Goal: Task Accomplishment & Management: Use online tool/utility

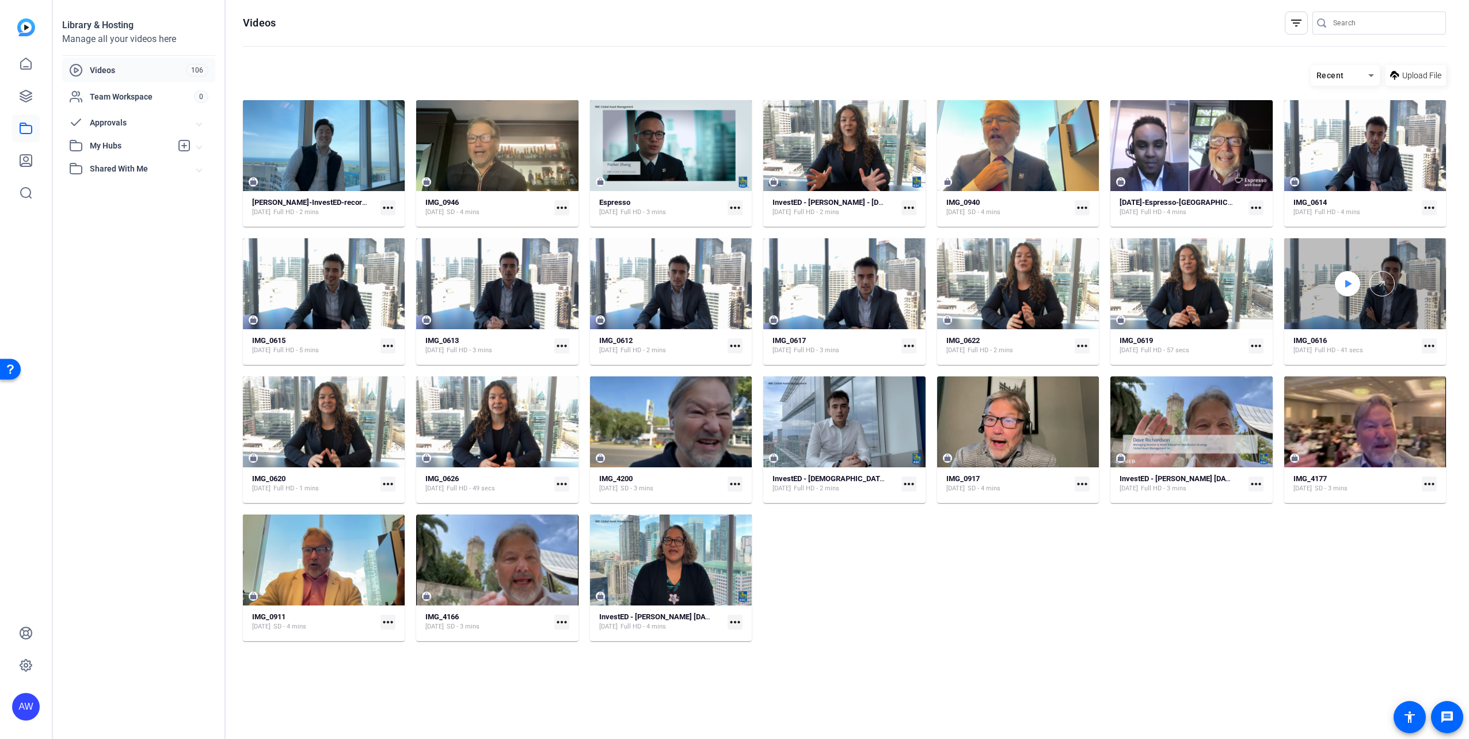
click at [1343, 285] on icon at bounding box center [1347, 284] width 9 height 14
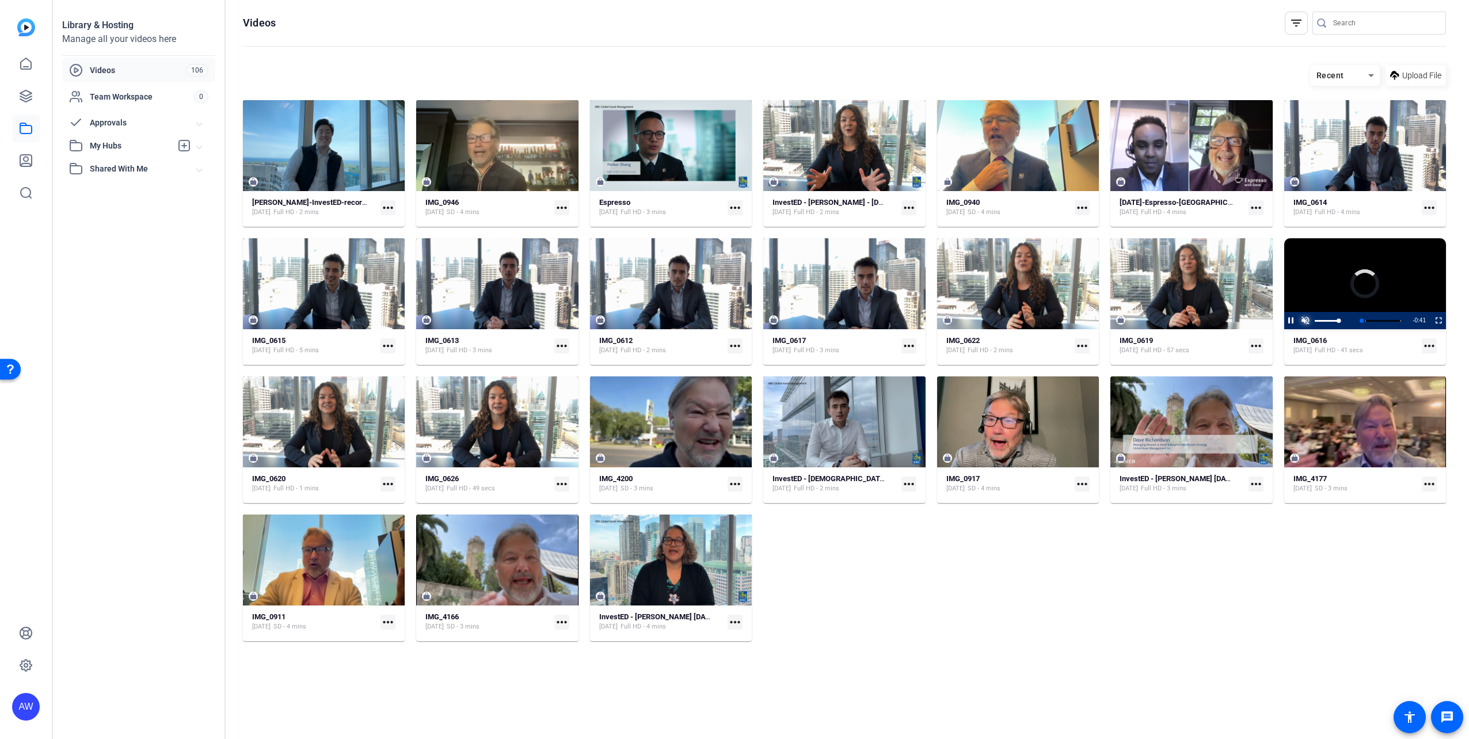
click at [1307, 321] on span "Video Player" at bounding box center [1306, 321] width 14 height 0
click at [1361, 321] on div "Loaded : 96.55% 0:18 0:02 The role of the central bank in [GEOGRAPHIC_DATA] (00…" at bounding box center [1365, 321] width 74 height 3
click at [1381, 320] on div "Loaded : 100.00% 0:28 0:19 The role of the central bank in [GEOGRAPHIC_DATA] (0…" at bounding box center [1365, 321] width 74 height 3
click at [1390, 320] on div "Loaded : 100.00% 0:34 0:30 The role of the central bank in [GEOGRAPHIC_DATA] (0…" at bounding box center [1365, 321] width 74 height 3
click at [1395, 320] on div "Loaded : 100.00% 0:37 0:37 The role of the central bank in [GEOGRAPHIC_DATA] (0…" at bounding box center [1365, 321] width 74 height 3
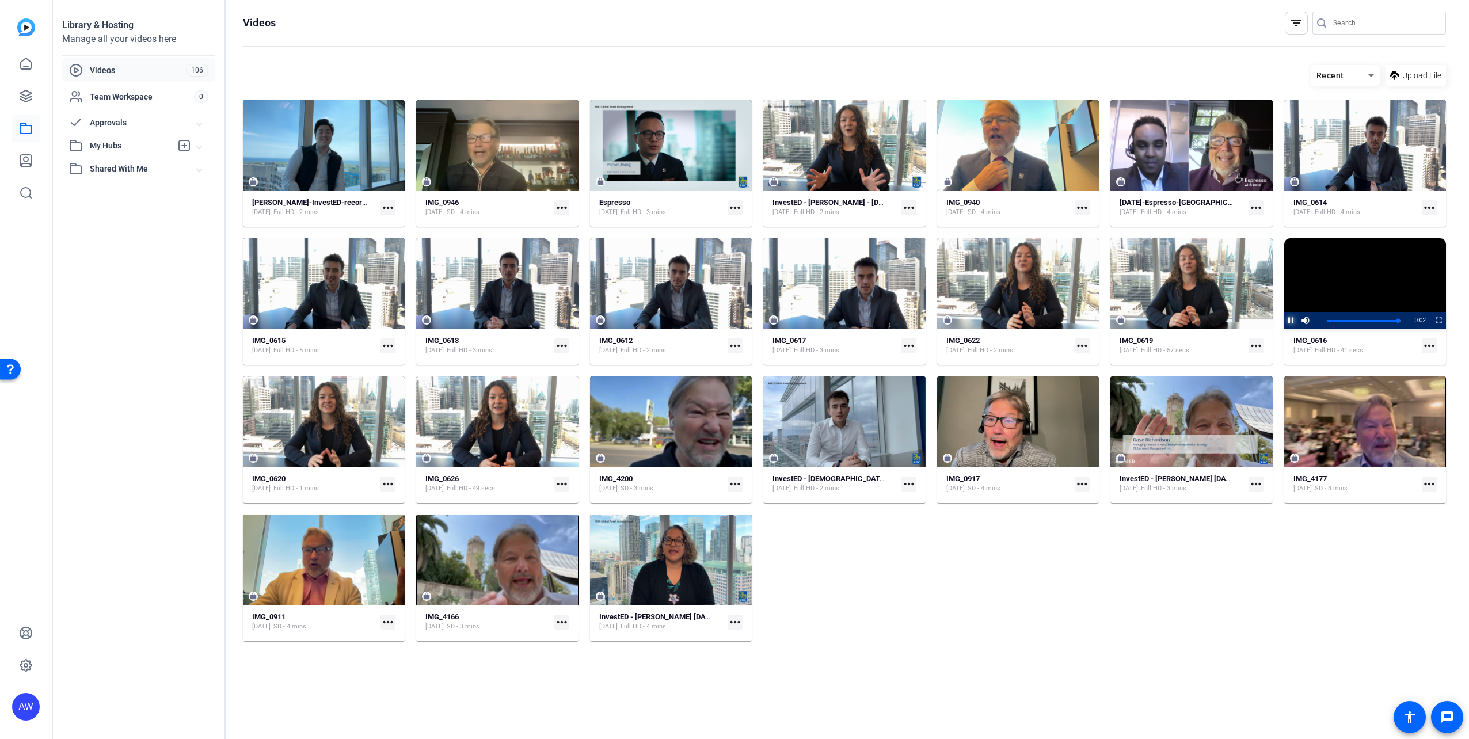
click at [1284, 318] on span "Video Player" at bounding box center [1284, 320] width 0 height 17
click at [1428, 347] on mat-icon "more_horiz" at bounding box center [1429, 346] width 15 height 15
click at [1426, 342] on div at bounding box center [734, 369] width 1469 height 739
click at [1396, 342] on div "IMG_0616 [DATE] Full HD - 41 secs" at bounding box center [1356, 345] width 124 height 19
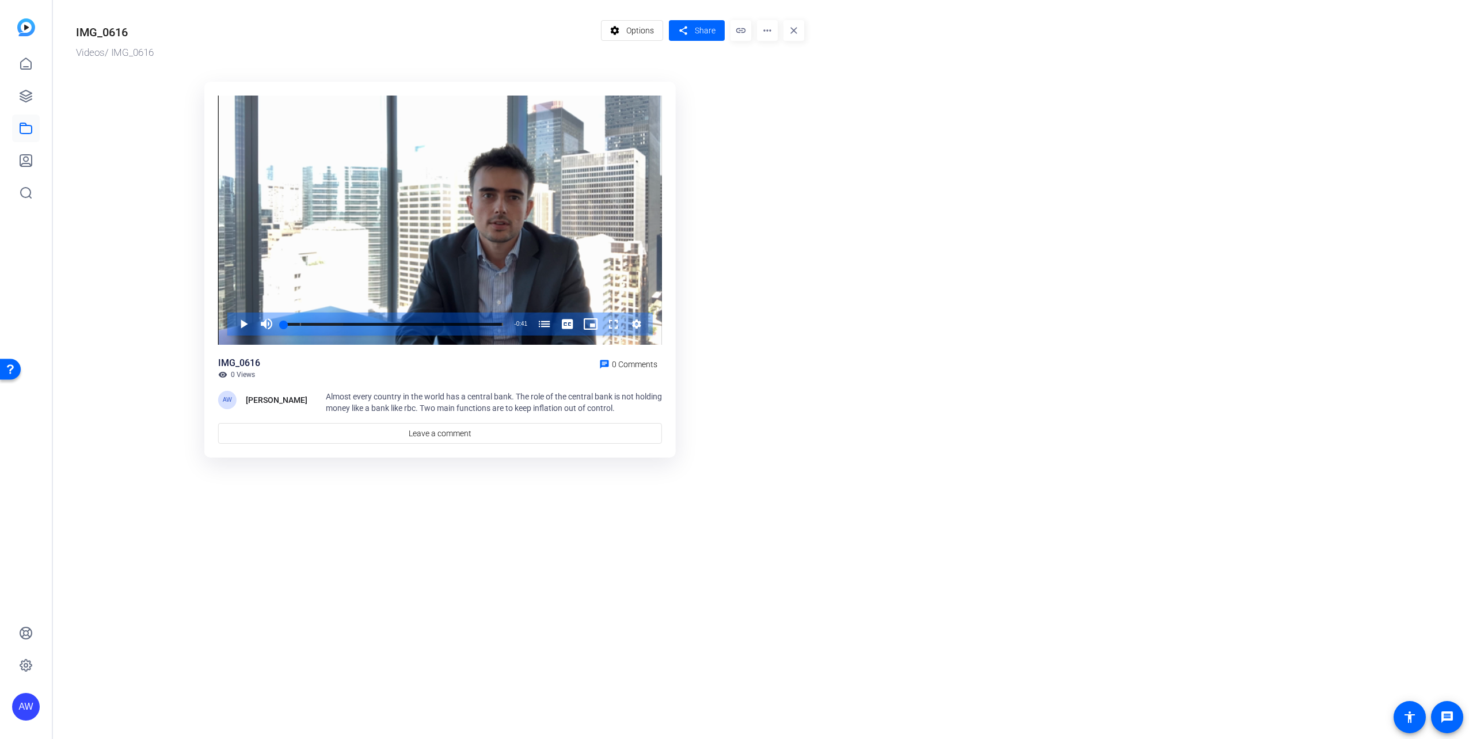
click at [765, 31] on mat-icon "more_horiz" at bounding box center [767, 30] width 21 height 21
click at [781, 124] on span "Delete" at bounding box center [791, 123] width 51 height 14
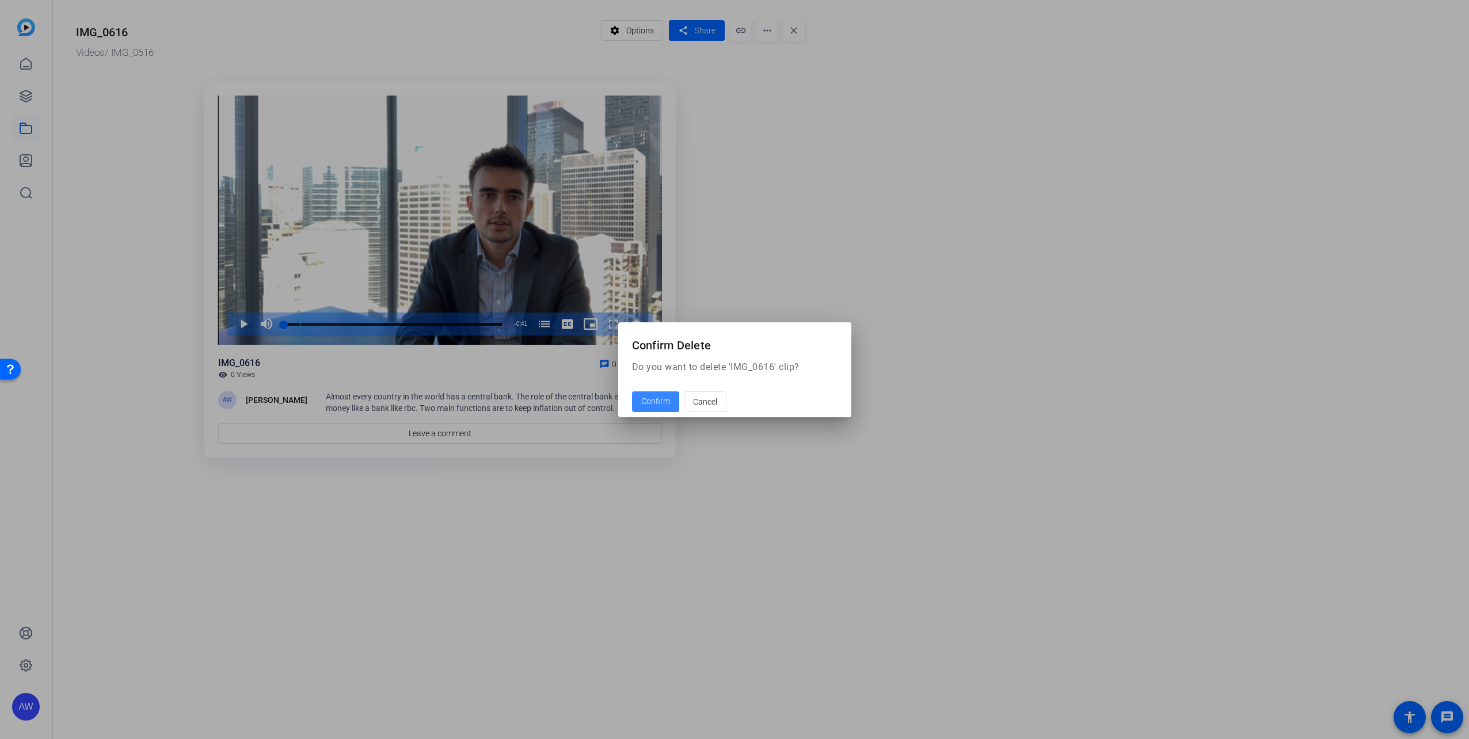
click at [651, 400] on span "Confirm" at bounding box center [655, 402] width 29 height 12
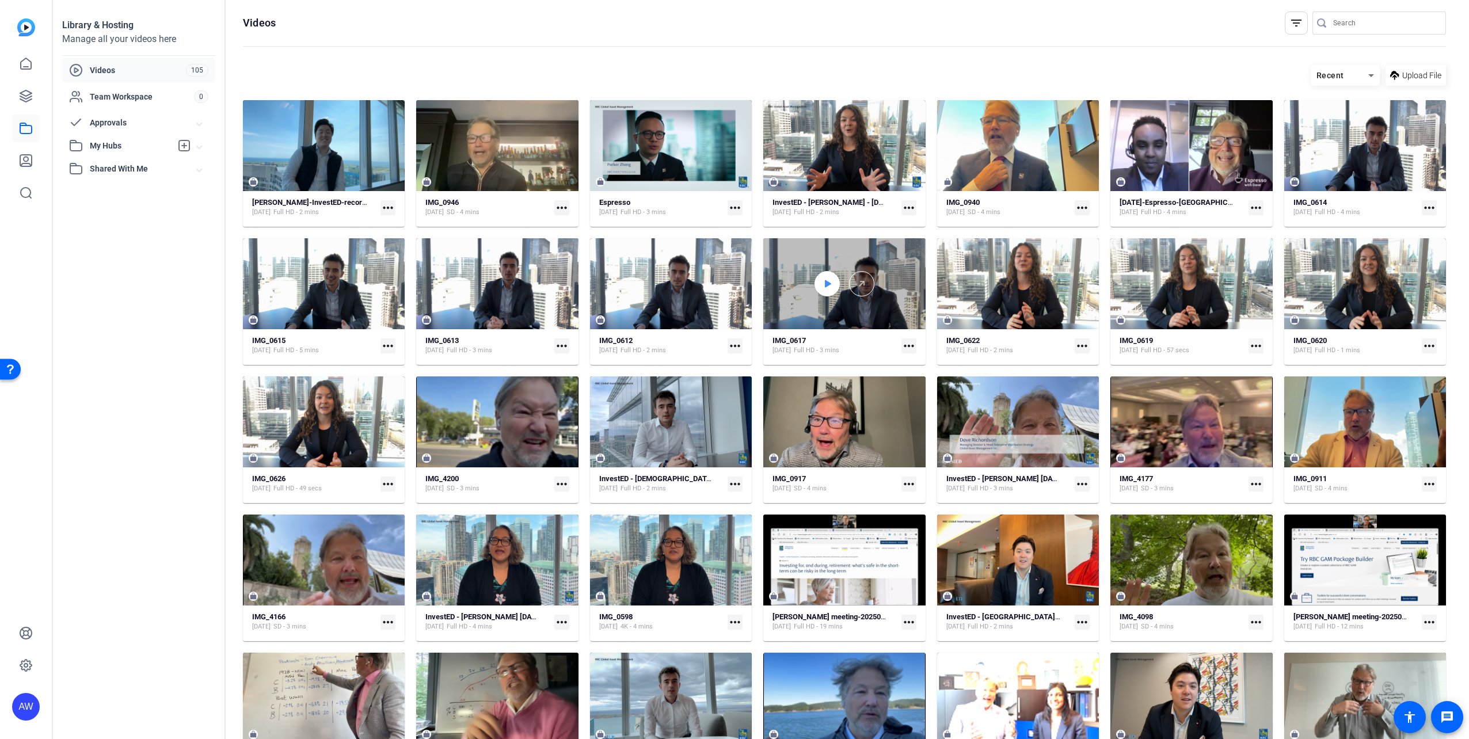
click at [829, 289] on icon at bounding box center [827, 284] width 9 height 14
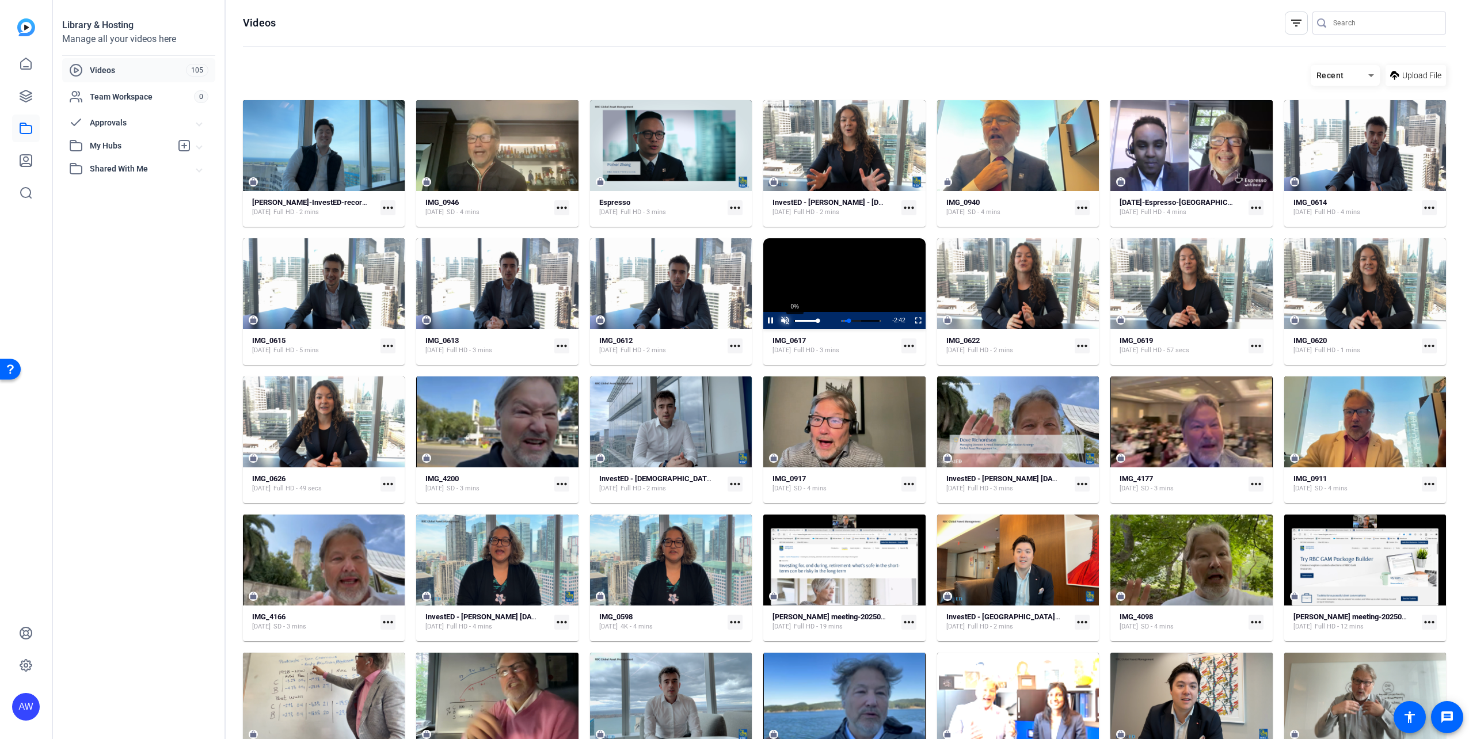
drag, startPoint x: 785, startPoint y: 321, endPoint x: 795, endPoint y: 320, distance: 9.3
click at [785, 321] on span "Video Player" at bounding box center [785, 321] width 14 height 0
drag, startPoint x: 814, startPoint y: 321, endPoint x: 792, endPoint y: 324, distance: 22.1
click at [792, 324] on div "Play Mute 100% Current Time 0:04 / Duration 3:18 Loaded : 50.87% 0:03 0:04 Mont…" at bounding box center [844, 320] width 162 height 17
click at [907, 345] on mat-icon "more_horiz" at bounding box center [909, 346] width 15 height 15
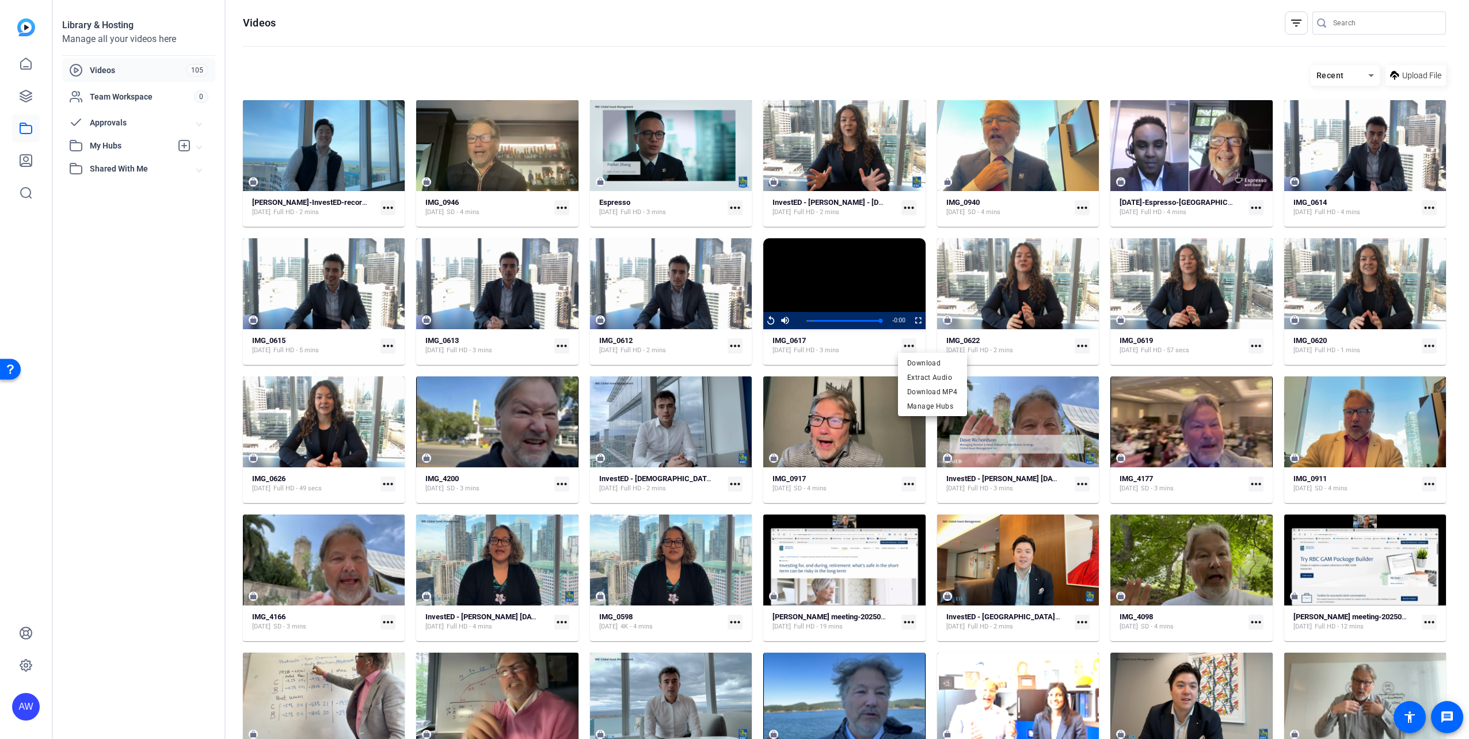
click at [907, 344] on div at bounding box center [734, 369] width 1469 height 739
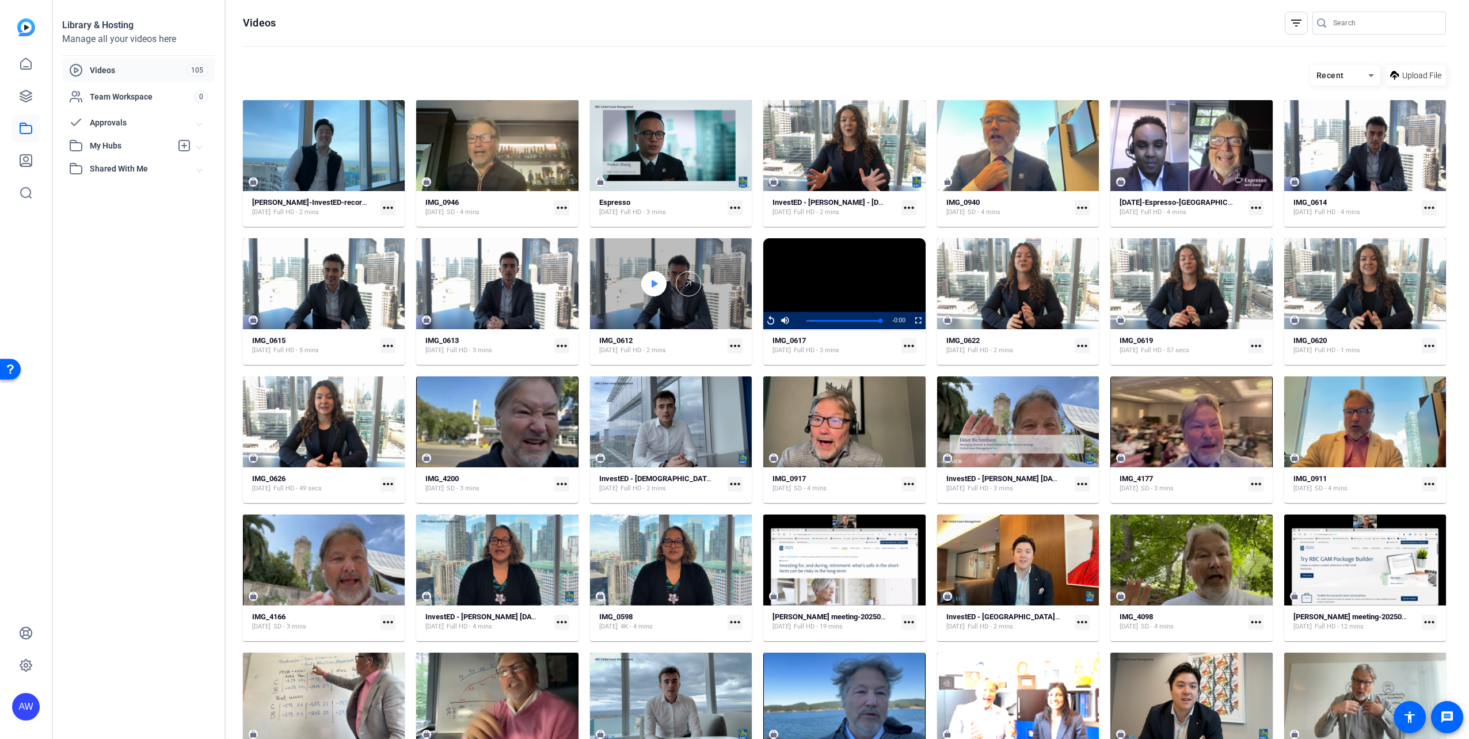
click at [655, 284] on icon at bounding box center [655, 283] width 6 height 7
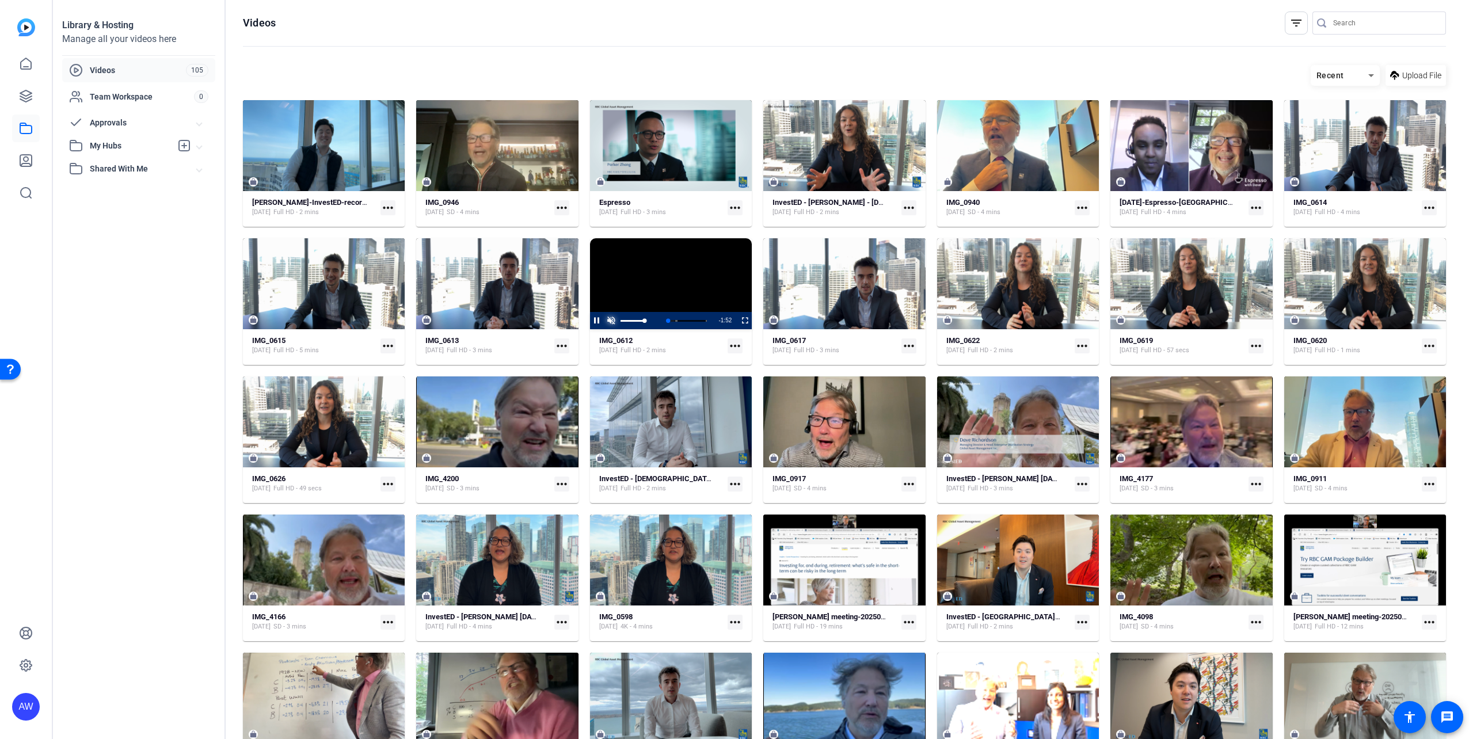
click at [607, 321] on span "Video Player" at bounding box center [612, 321] width 14 height 0
click at [653, 320] on div "Progress Bar" at bounding box center [678, 321] width 58 height 6
click at [685, 320] on div "Loaded : 100.00% 1:22 1:01 The Secret to Starting a Movie (00:00) Is the Stock …" at bounding box center [670, 321] width 74 height 3
click at [694, 320] on div "Loaded : 100.00% 1:35 1:36 The Secret to Starting a Movie (00:00) Is the Stock …" at bounding box center [670, 321] width 74 height 3
click at [693, 321] on div "1:37" at bounding box center [664, 321] width 63 height 3
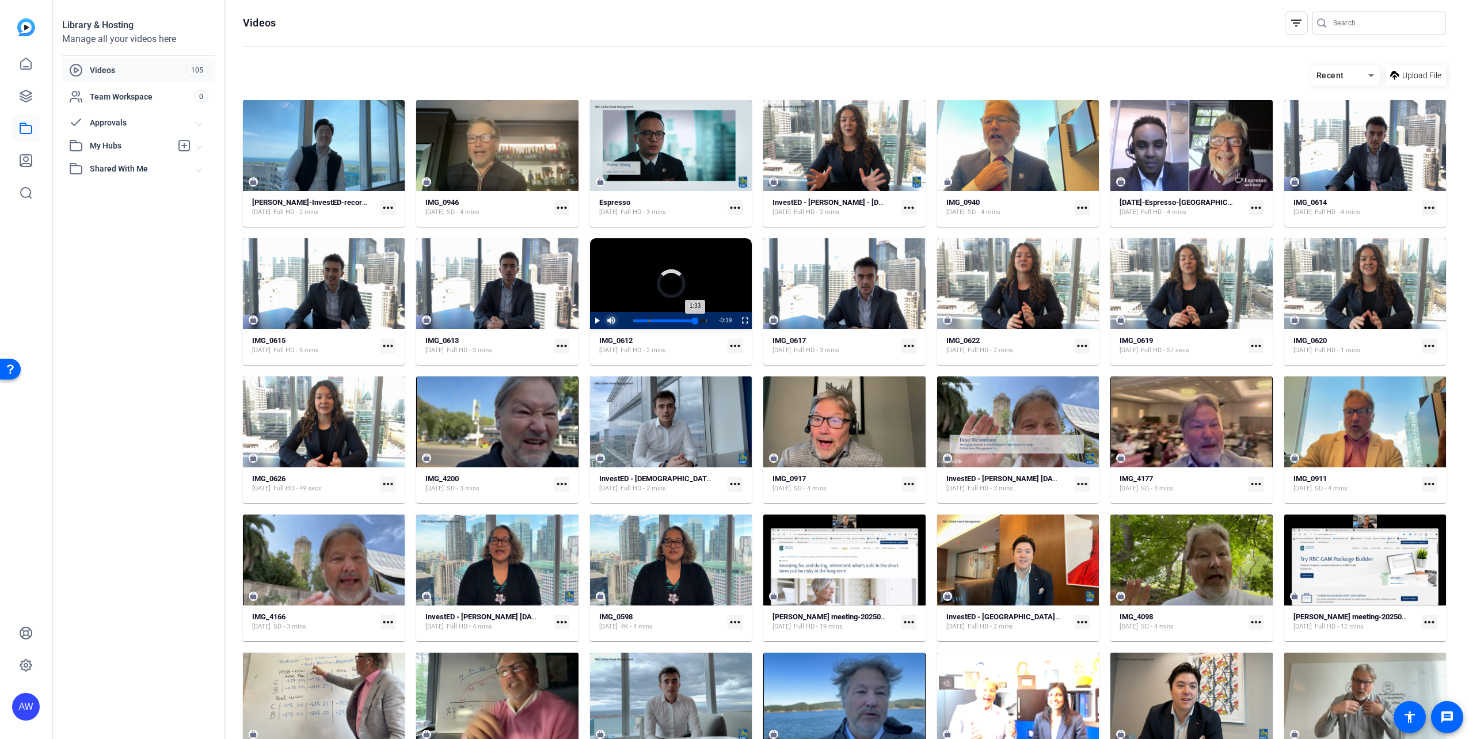
click at [690, 320] on div "1:33" at bounding box center [664, 321] width 62 height 3
click at [689, 320] on div "1:28" at bounding box center [662, 321] width 58 height 3
click at [590, 320] on span "Video Player" at bounding box center [590, 320] width 0 height 17
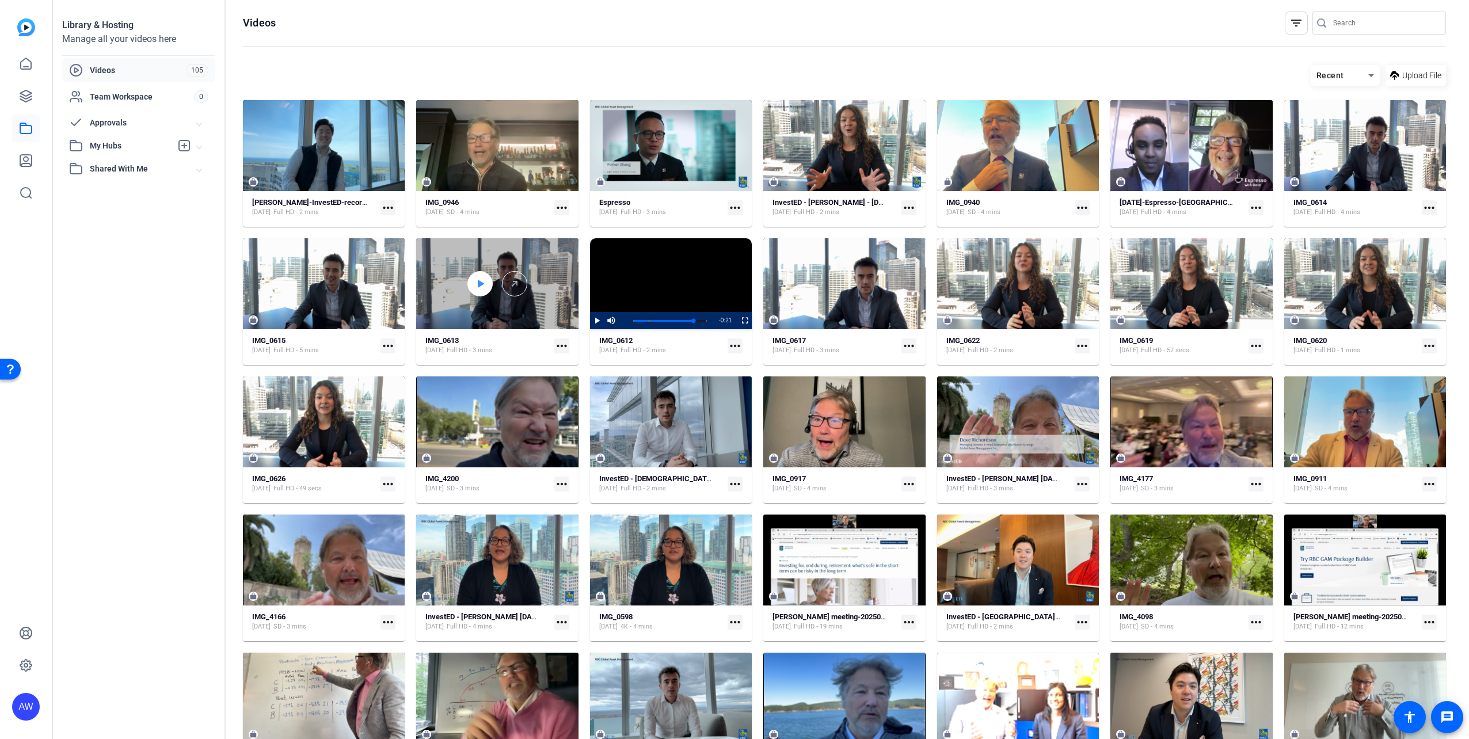
click at [487, 290] on div at bounding box center [480, 283] width 25 height 25
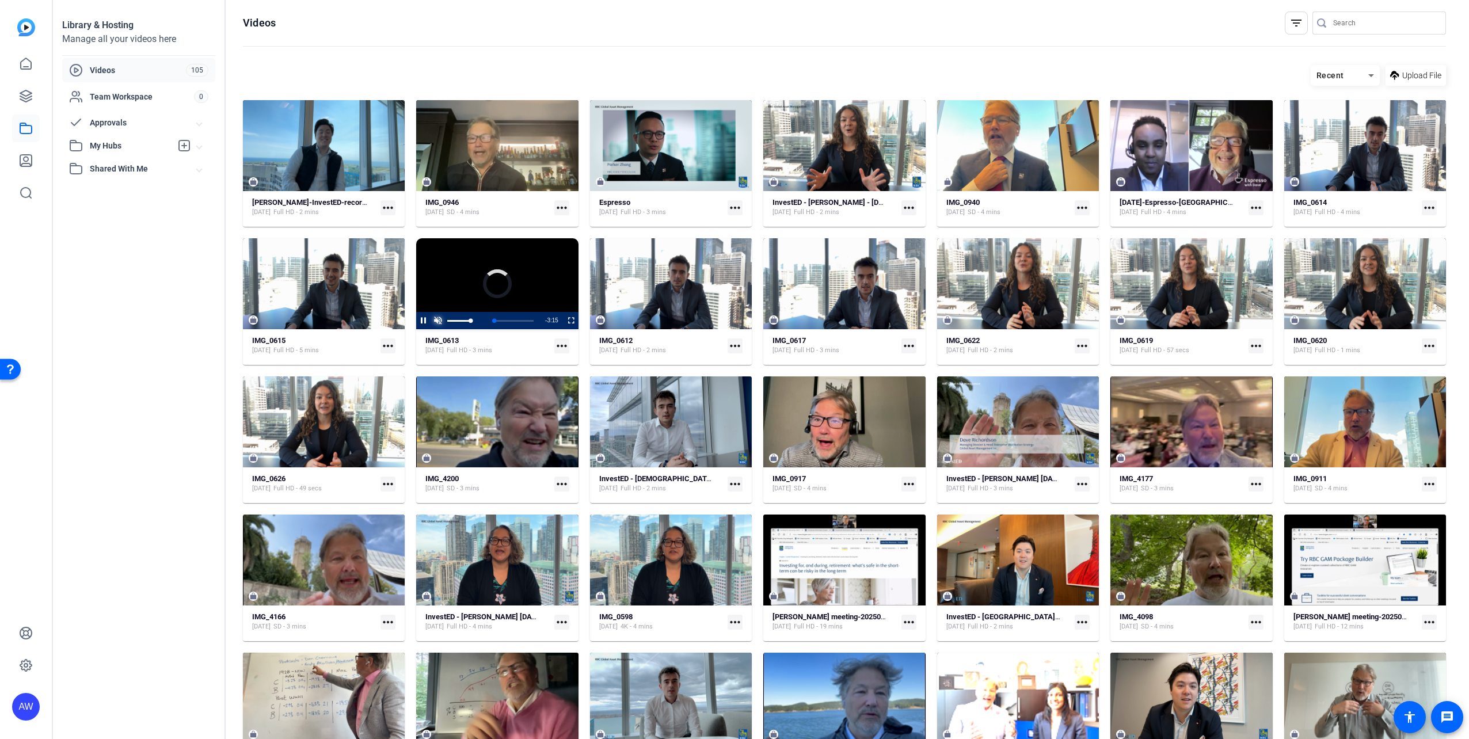
click at [436, 321] on span "Video Player" at bounding box center [438, 321] width 14 height 0
click at [470, 318] on div "Loaded : 26.15% 0:30 0:06 Is the Stock Market Risky? (00:00)" at bounding box center [497, 320] width 86 height 17
click at [477, 318] on div "Loaded : 31.06% 0:47 0:31 Is the Stock Market Risky? (00:00)" at bounding box center [497, 320] width 86 height 17
click at [489, 318] on div "Loaded : 40.88% 1:21 0:48 Is the Stock Market Risky? (00:00)" at bounding box center [497, 320] width 86 height 17
click at [501, 317] on div "Loaded : 61.33% 1:52 1:24 Is the Stock Market Risky? (00:00)" at bounding box center [497, 320] width 86 height 17
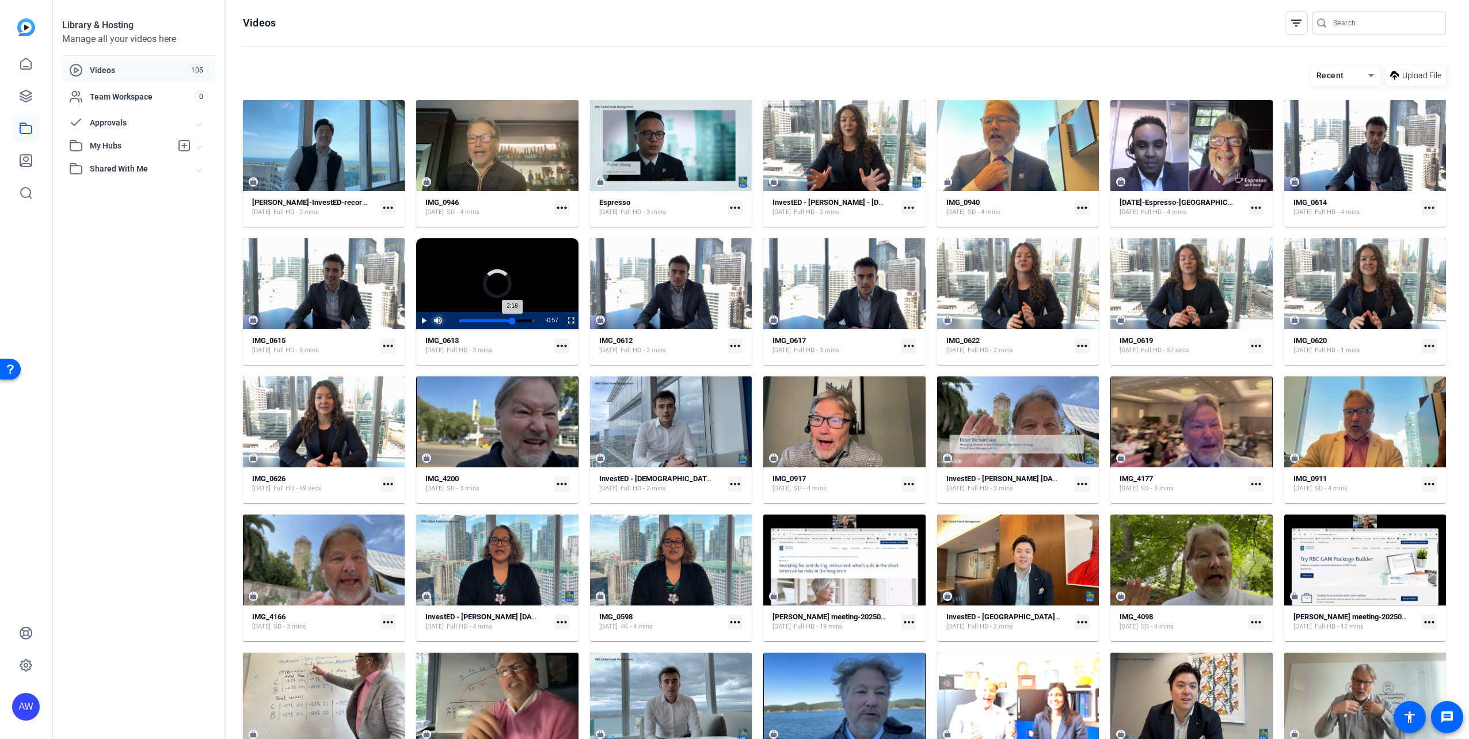
click at [510, 317] on div "Loaded : 67.06% 2:15 2:18 Is the Stock Market Risky? (00:00)" at bounding box center [497, 320] width 86 height 17
click at [522, 318] on div "Loaded : 100.00% 2:48 2:24 Is the Stock Market Risky? (00:00)" at bounding box center [497, 320] width 86 height 17
click at [416, 321] on span "Video Player" at bounding box center [416, 320] width 0 height 17
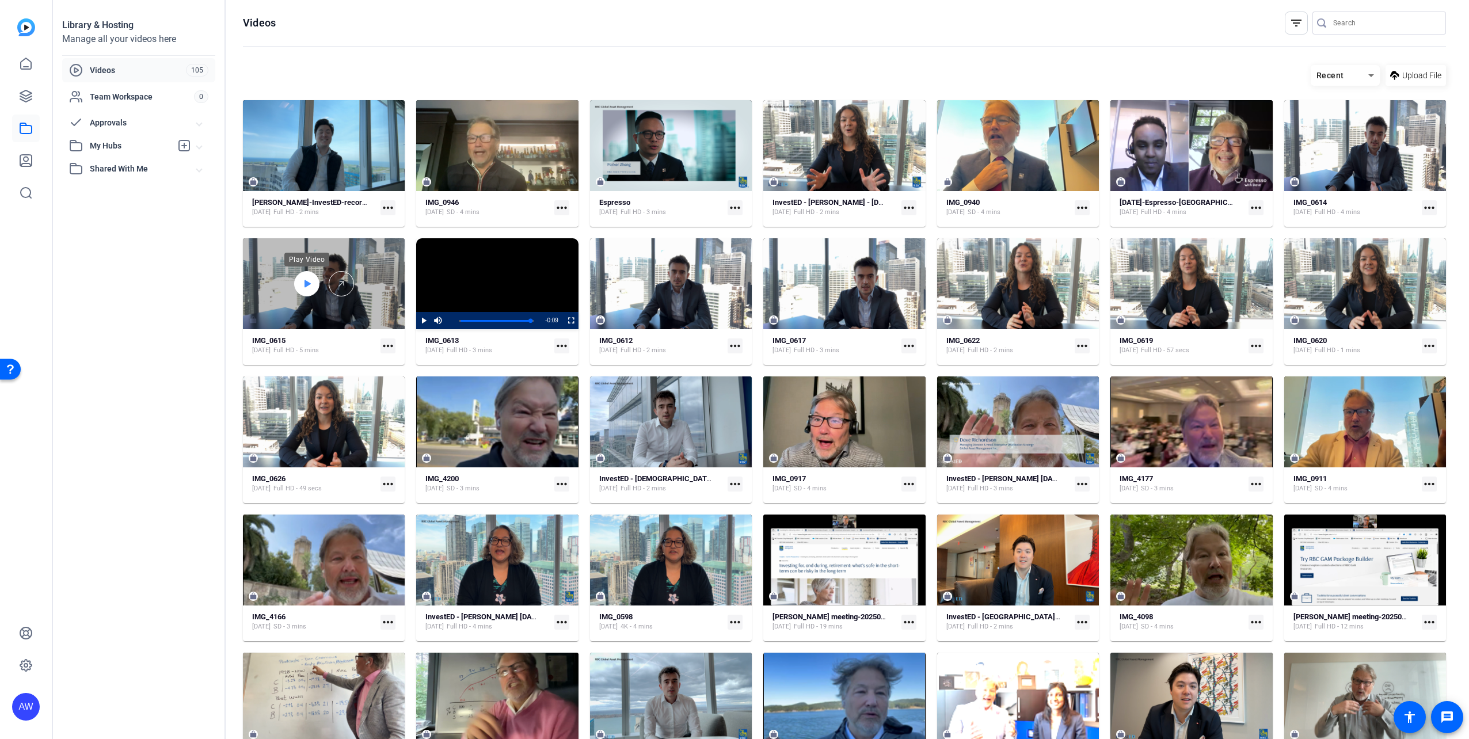
click at [309, 284] on icon at bounding box center [308, 283] width 6 height 7
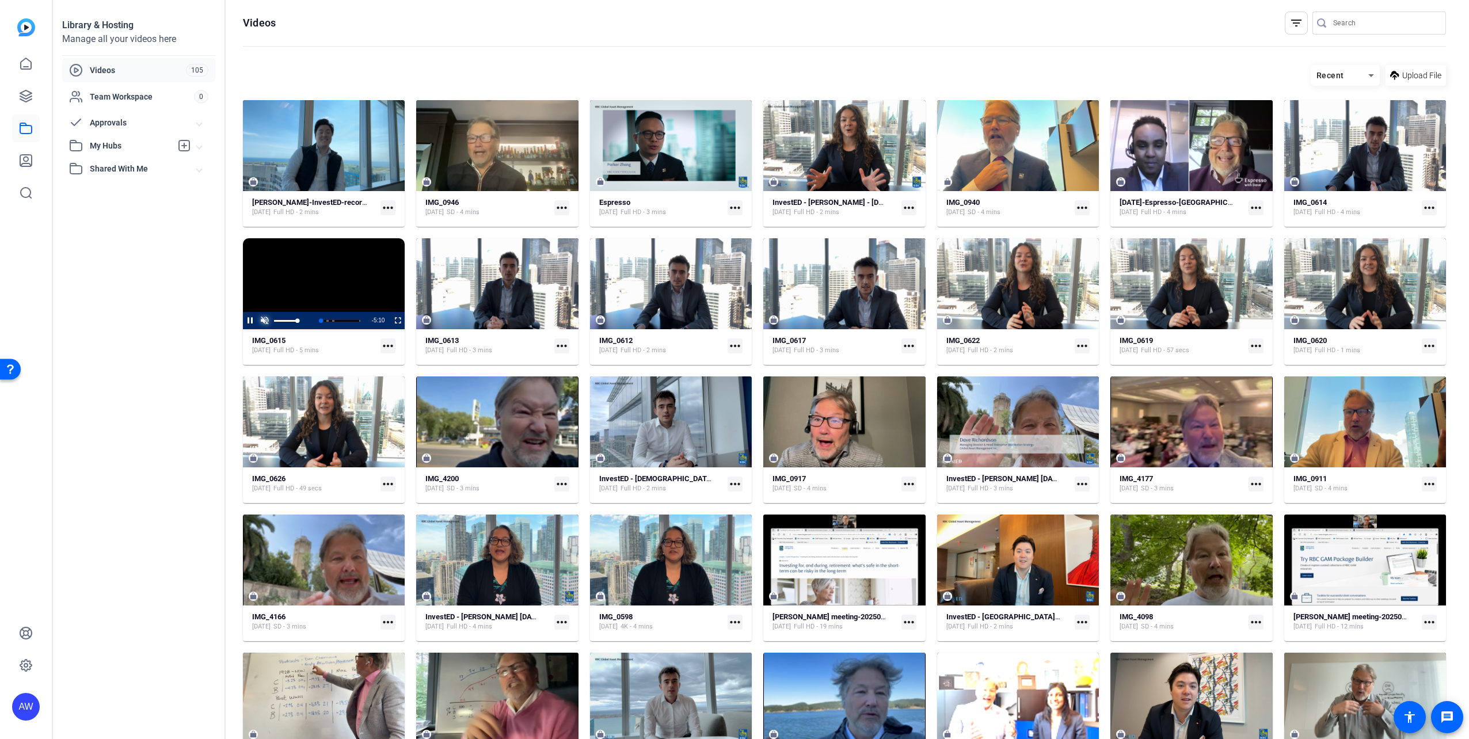
click at [263, 321] on span "Video Player" at bounding box center [264, 321] width 14 height 0
click at [293, 320] on div "Loaded : 16.49% 0:29 0:07 voicemails on the phone (00:00) What is a Central Ban…" at bounding box center [323, 321] width 74 height 3
click at [297, 320] on div "0:48" at bounding box center [292, 321] width 12 height 3
click at [302, 320] on div "1:08" at bounding box center [294, 321] width 16 height 3
click at [301, 320] on div "1:01" at bounding box center [293, 321] width 14 height 3
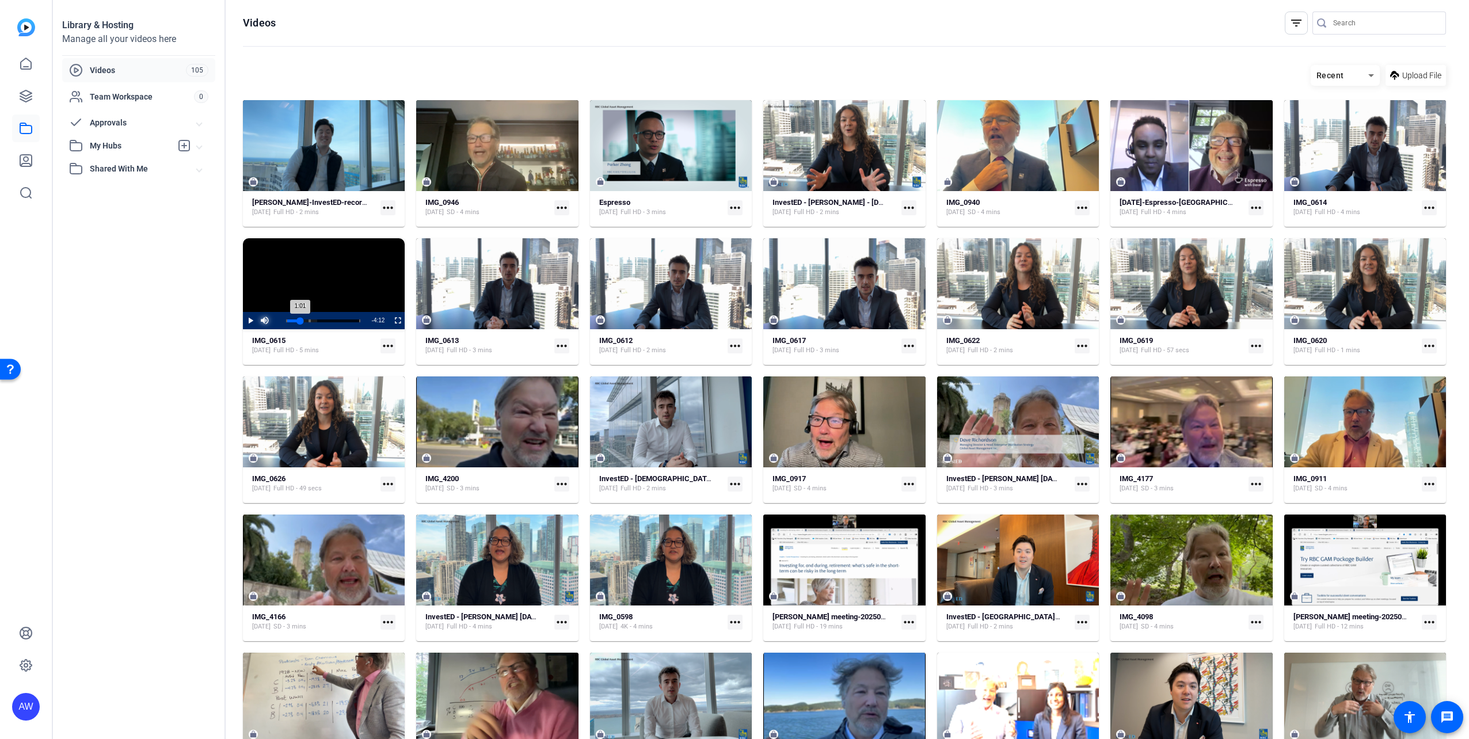
click at [299, 320] on div "1:01" at bounding box center [293, 321] width 14 height 3
click at [298, 320] on div "0:51" at bounding box center [292, 321] width 12 height 3
click at [354, 320] on div "Loaded : 96.93% 4:43 3:59 voicemails on the phone (00:00) What is a Central Ban…" at bounding box center [323, 321] width 74 height 3
click at [243, 322] on span "Video Player" at bounding box center [243, 320] width 0 height 17
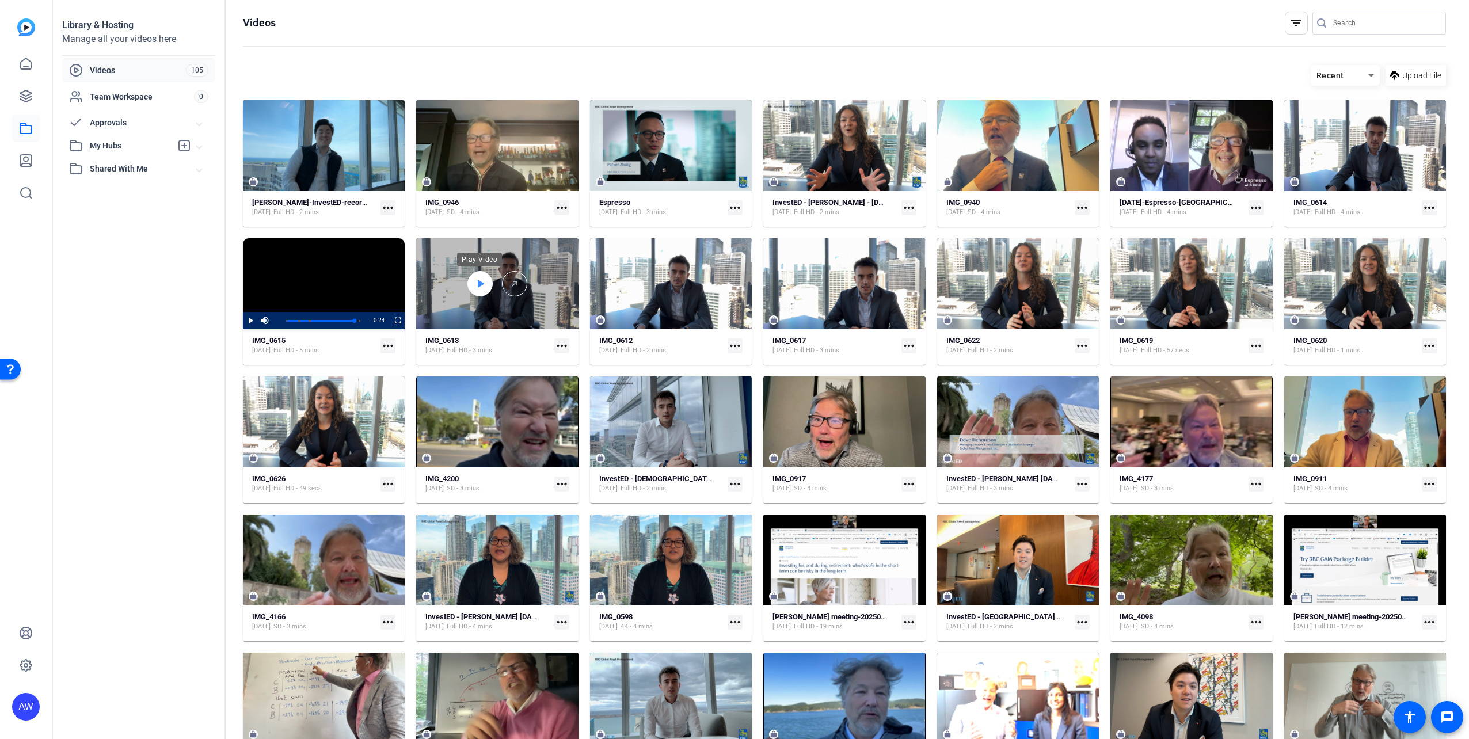
click at [481, 286] on icon at bounding box center [480, 284] width 9 height 14
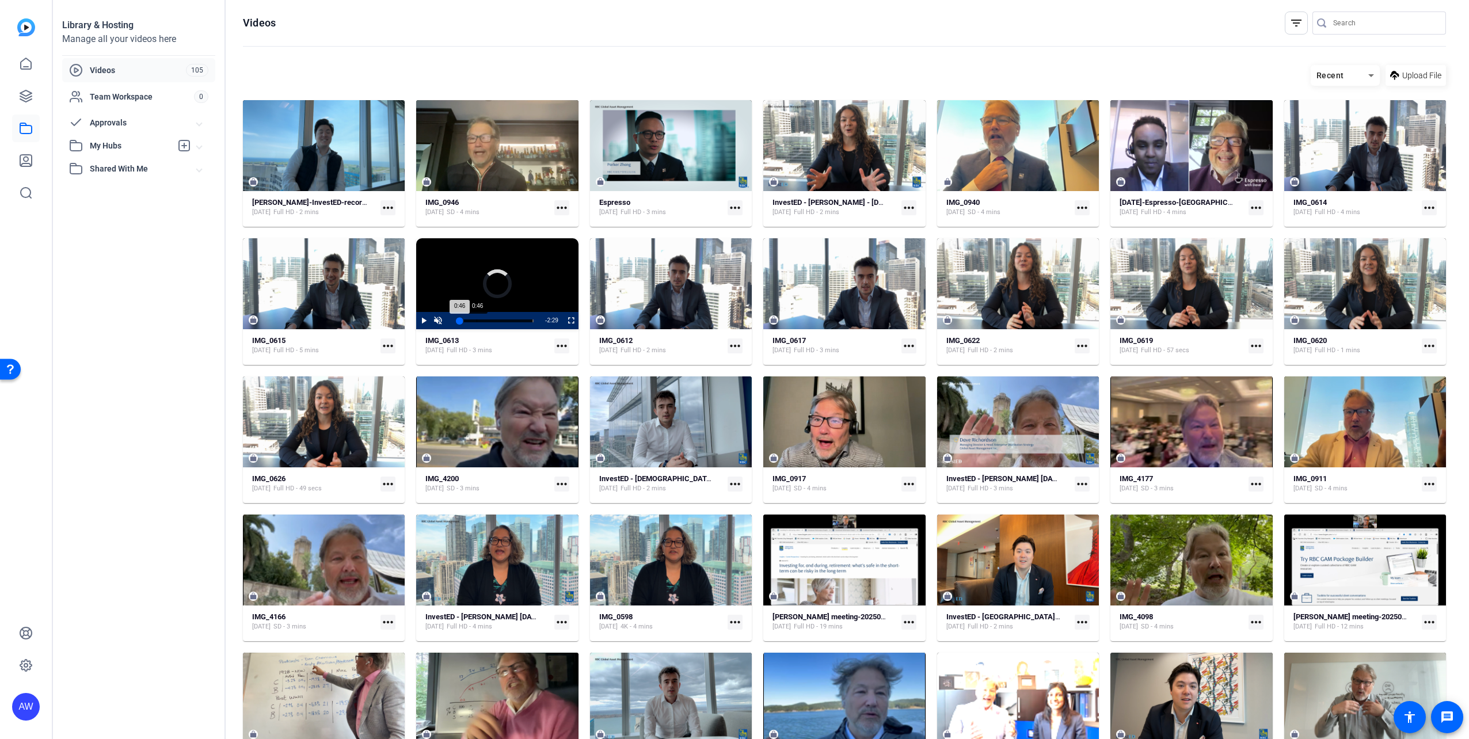
click at [476, 317] on div "Loaded : 5.70% 0:46 0:46 Is the Stock Market Risky? (00:00)" at bounding box center [497, 320] width 86 height 17
click at [439, 321] on span "Video Player" at bounding box center [438, 321] width 14 height 0
click at [521, 320] on div "Progress Bar" at bounding box center [496, 321] width 74 height 6
click at [526, 320] on div "3:00" at bounding box center [493, 321] width 68 height 3
click at [416, 322] on span "Video Player" at bounding box center [416, 320] width 0 height 17
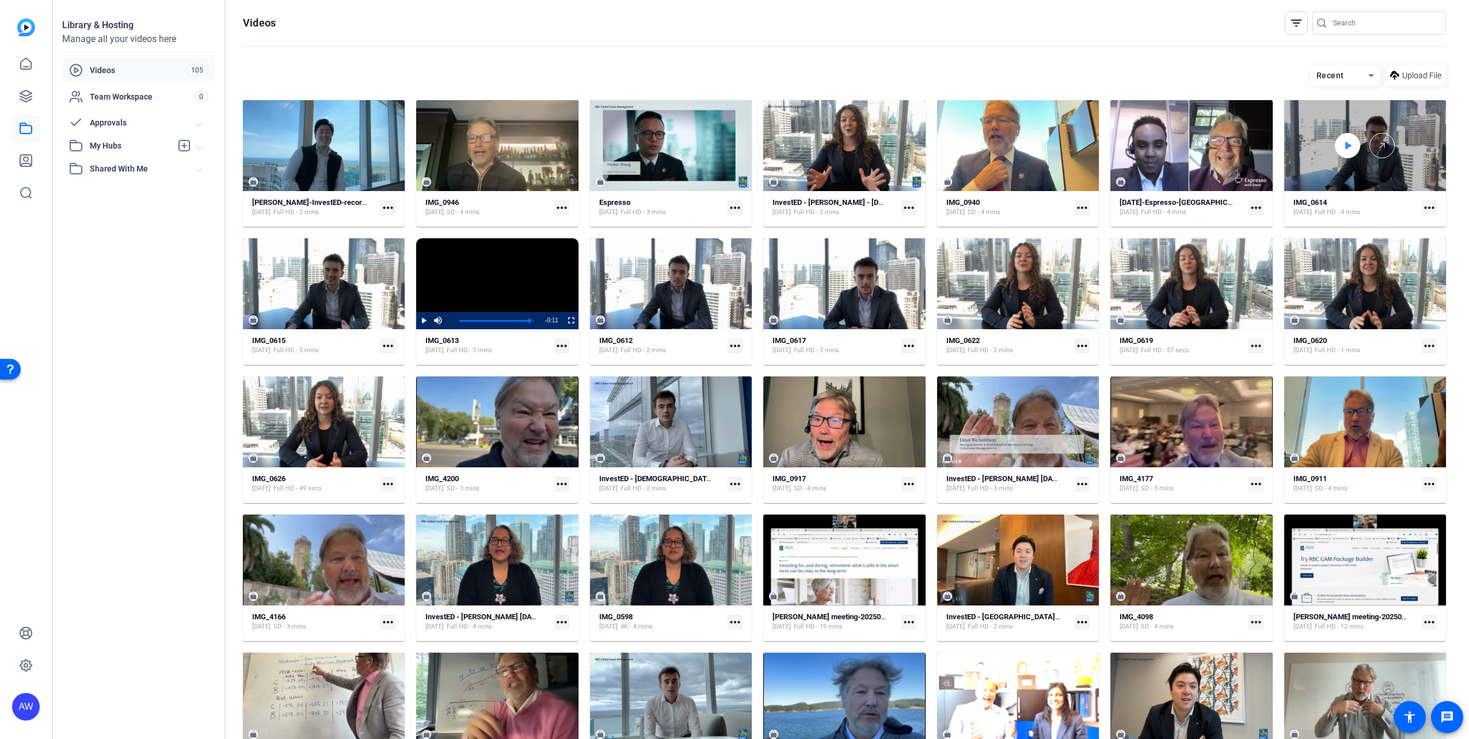
click at [1346, 145] on icon at bounding box center [1349, 145] width 6 height 7
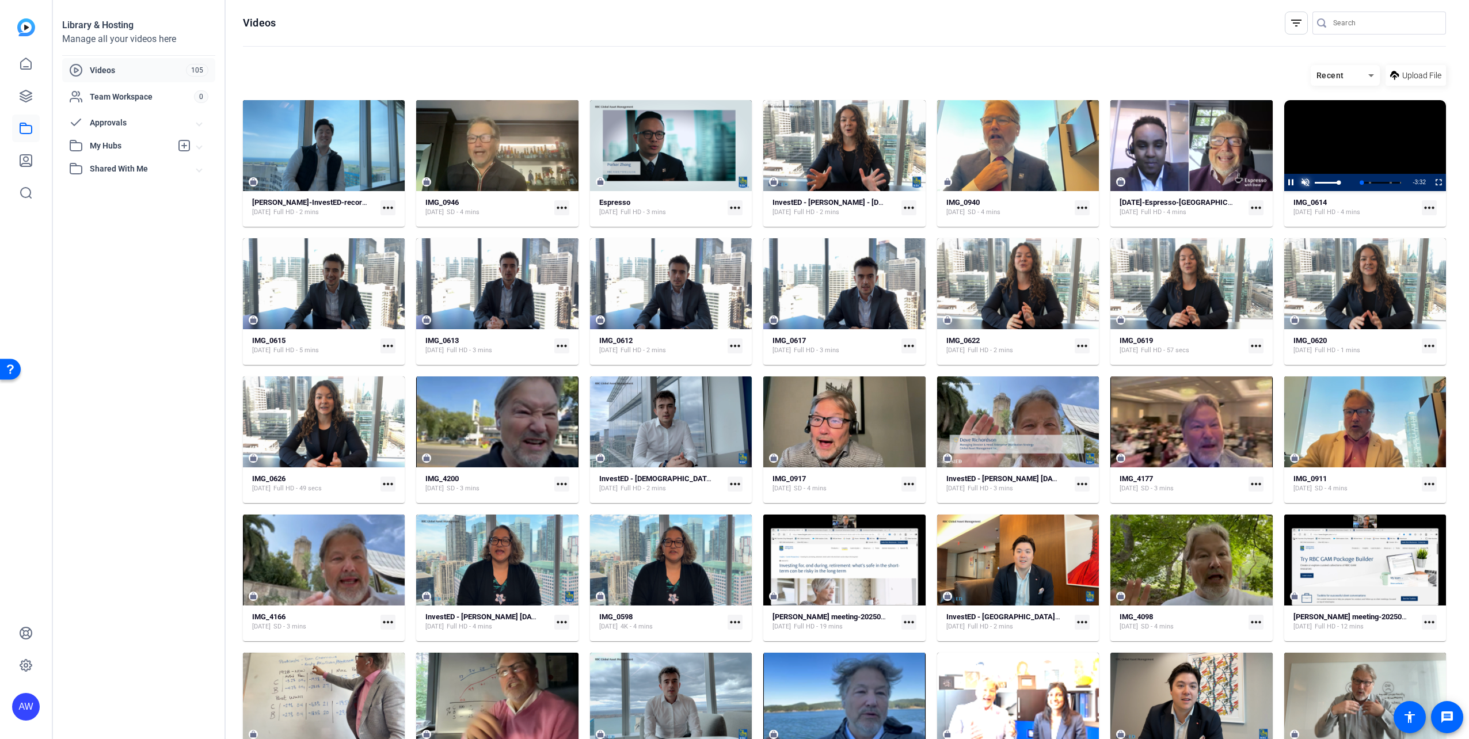
click at [1302, 183] on span "Video Player" at bounding box center [1306, 183] width 14 height 0
click at [1389, 182] on div "Loaded : 100.00% 3:14 3:32 A Central Bank (00:03) What is Inflation? (00:46) Pr…" at bounding box center [1365, 182] width 74 height 3
click at [1384, 183] on div "Loaded : 100.00% 3:04 3:15 A Central Bank (00:03) What is Inflation? (00:46) Pr…" at bounding box center [1365, 182] width 74 height 3
click at [1284, 185] on span "Video Player" at bounding box center [1284, 182] width 0 height 17
click at [24, 94] on icon at bounding box center [26, 96] width 14 height 14
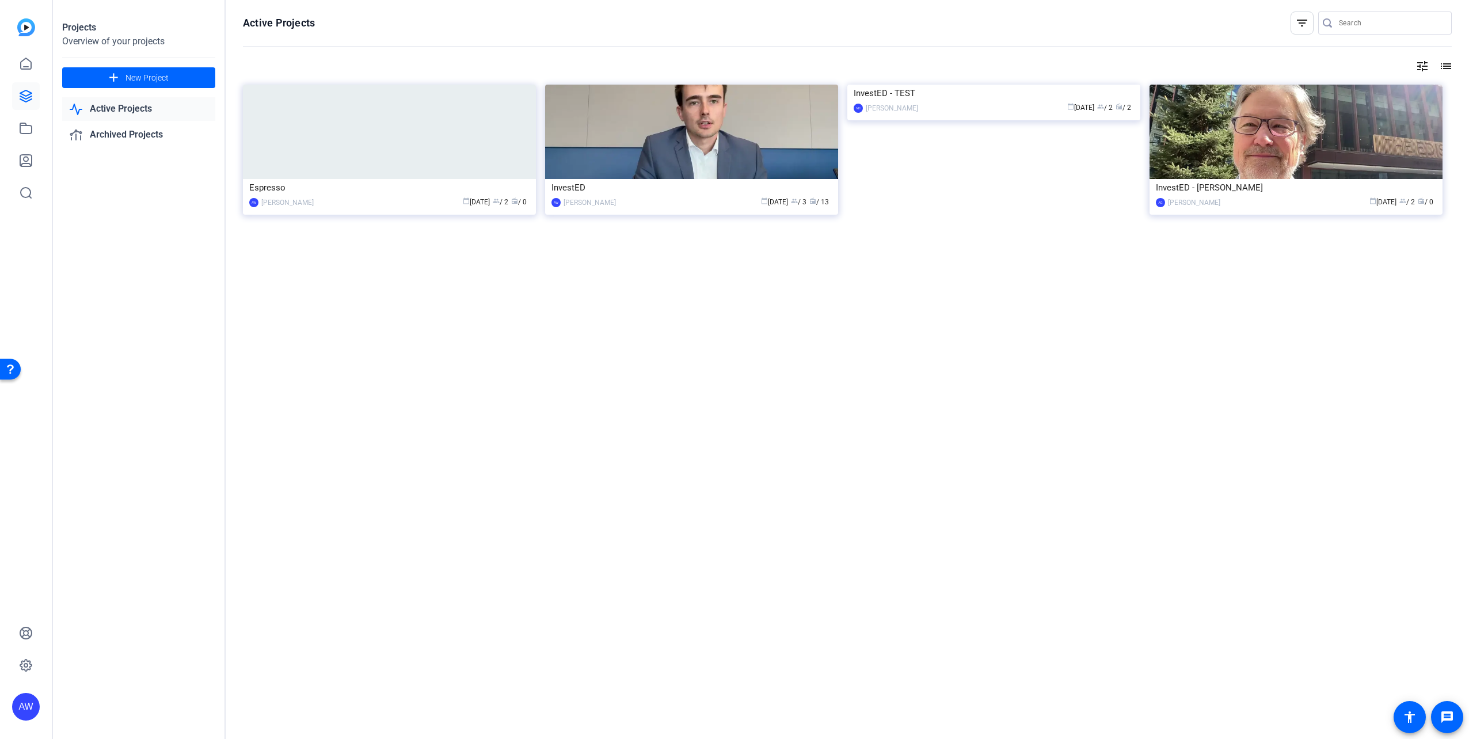
click at [622, 297] on div "Active Projects filter_list tune list Espresso AW [PERSON_NAME] calendar_today …" at bounding box center [848, 369] width 1244 height 739
click at [622, 180] on div "InvestED" at bounding box center [692, 187] width 280 height 17
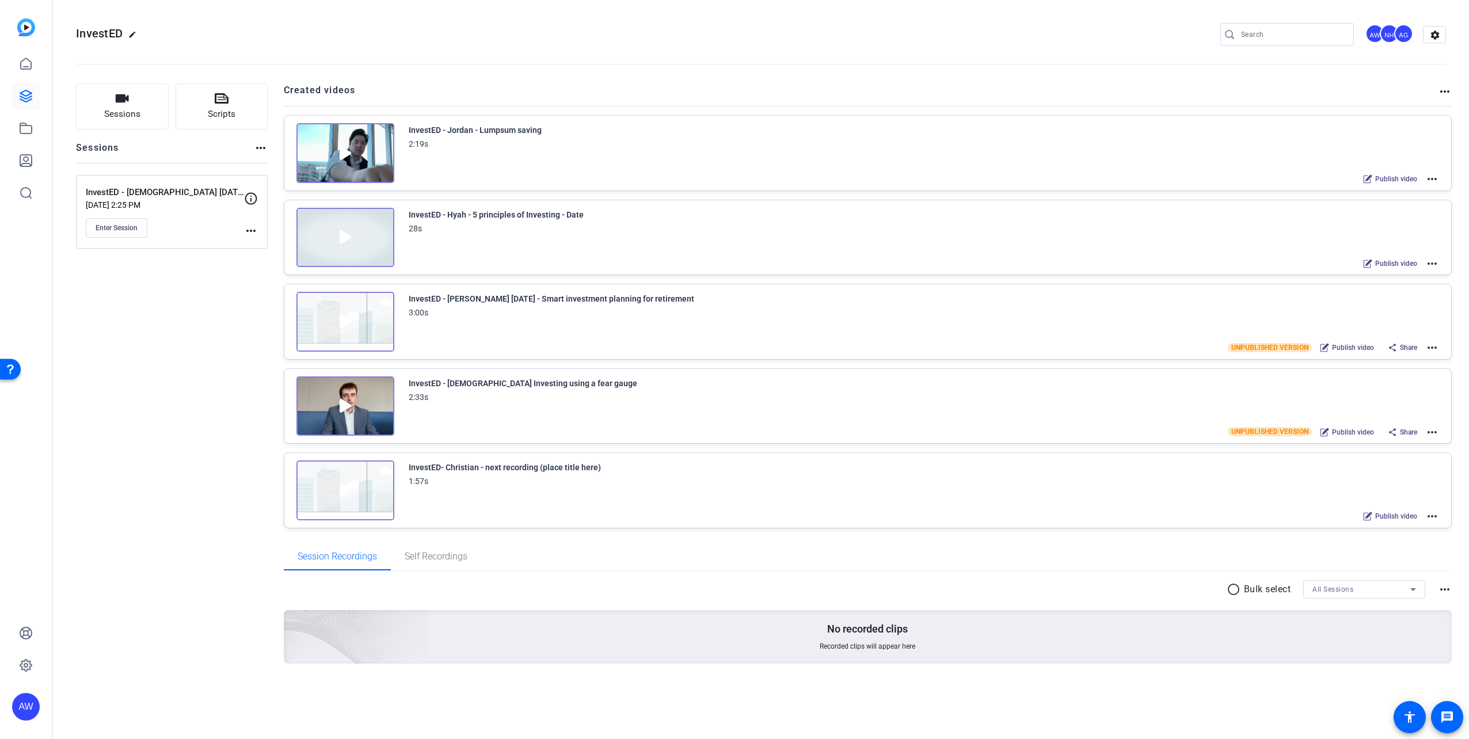
click at [1432, 515] on mat-icon "more_horiz" at bounding box center [1433, 517] width 14 height 14
click at [1394, 525] on span "Edit in Creator" at bounding box center [1391, 527] width 80 height 14
